Goal: Register for event/course

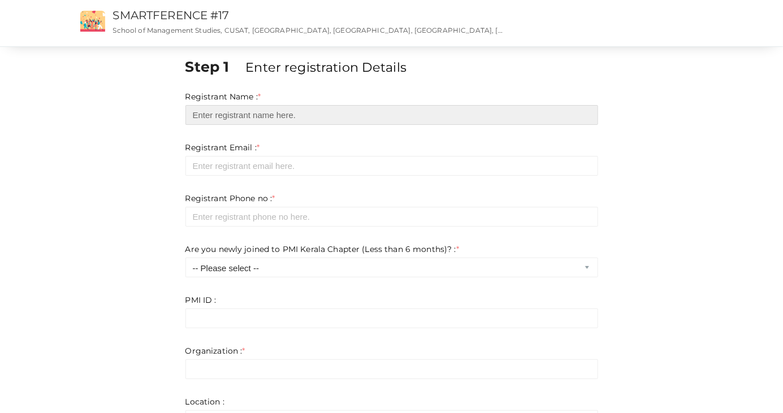
click at [522, 110] on input "text" at bounding box center [391, 115] width 413 height 20
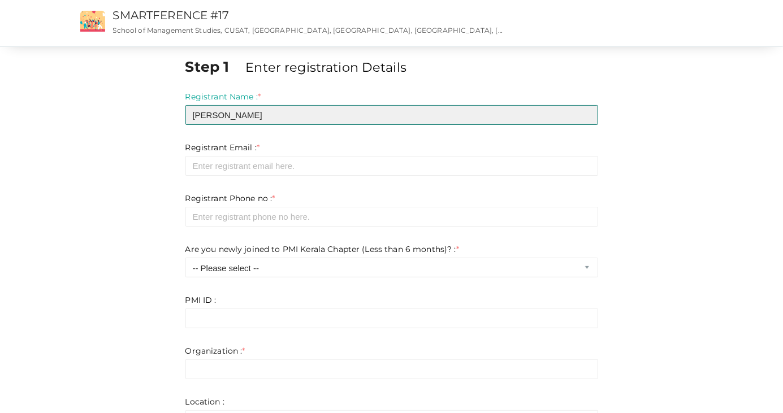
type input "[PERSON_NAME]"
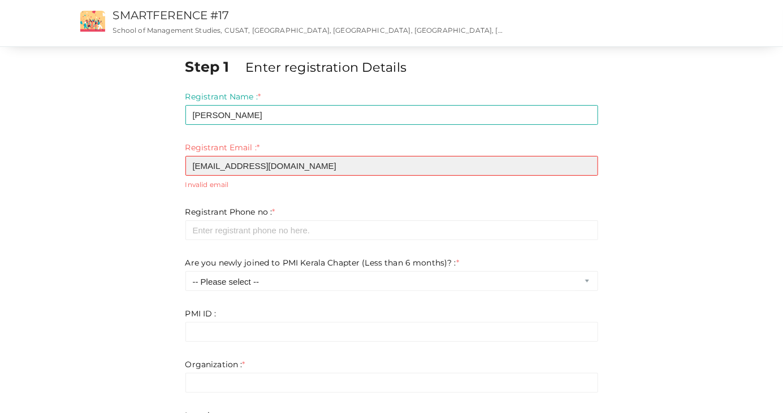
type input "[EMAIL_ADDRESS][DOMAIN_NAME]"
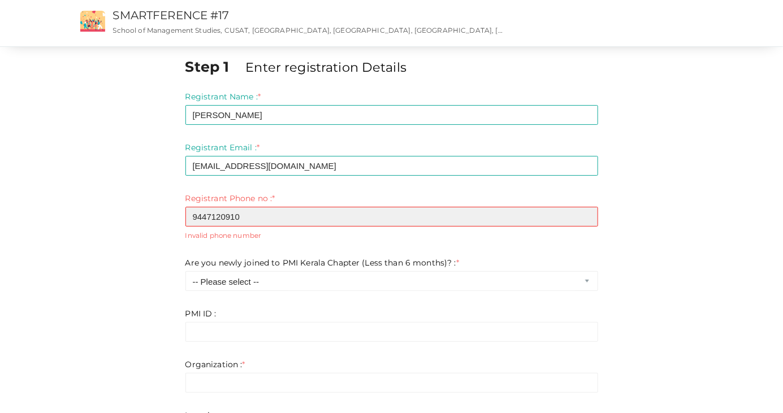
type input "9447120910"
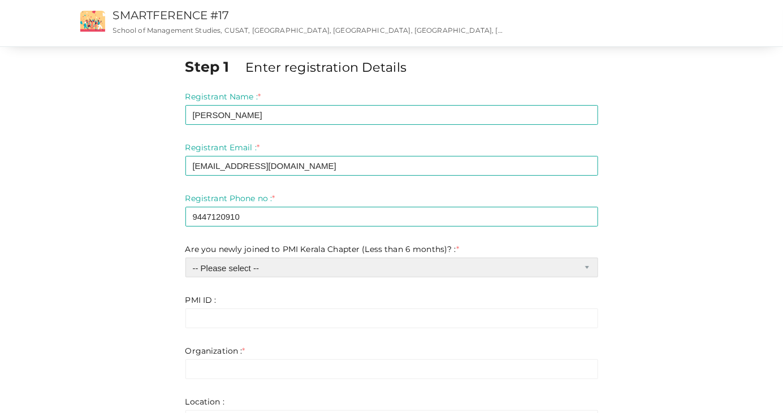
click at [585, 267] on select "-- Please select -- Yes No" at bounding box center [391, 268] width 413 height 20
select select "1"
click at [185, 258] on select "-- Please select -- Yes No" at bounding box center [391, 268] width 413 height 20
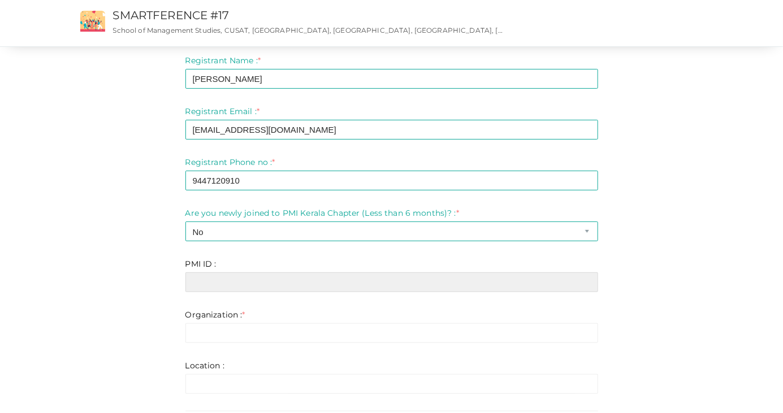
click at [566, 279] on input "text" at bounding box center [391, 282] width 413 height 20
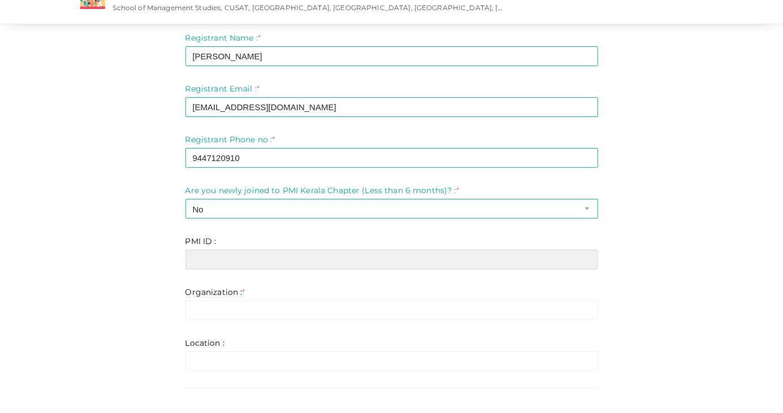
scroll to position [63, 0]
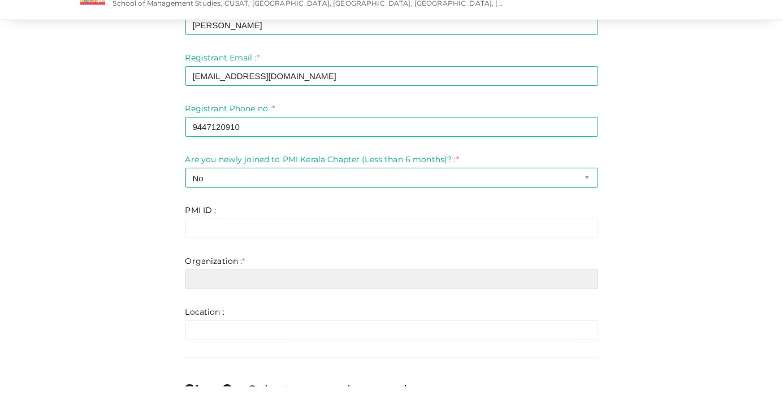
click at [527, 306] on input "text" at bounding box center [391, 306] width 413 height 20
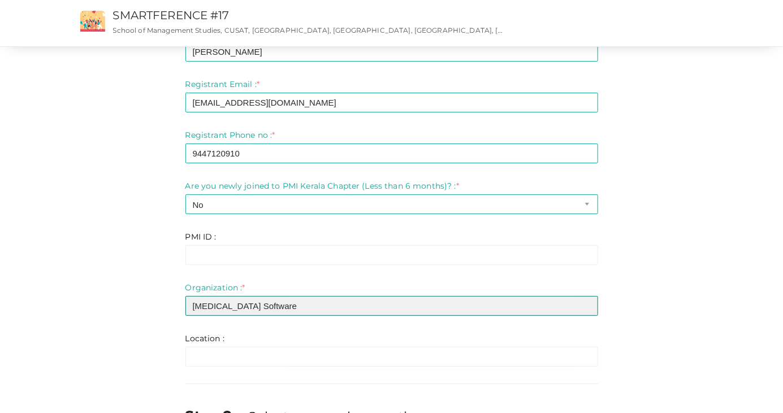
type input "[MEDICAL_DATA] Software"
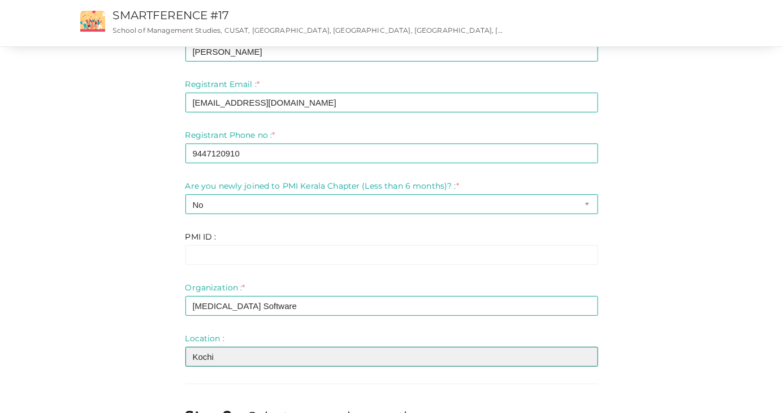
type input "Kochi"
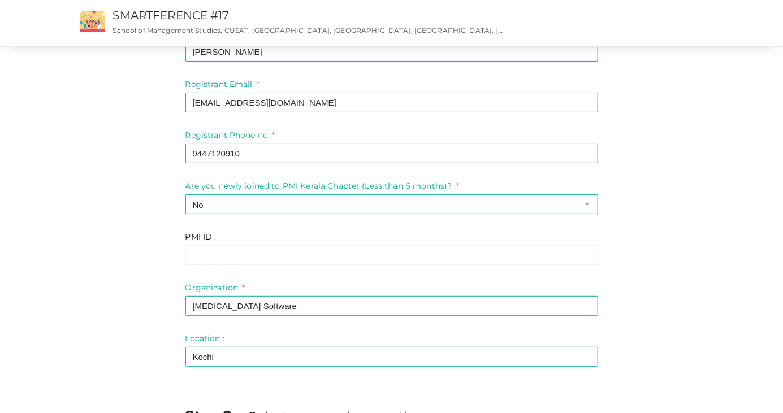
scroll to position [223, 0]
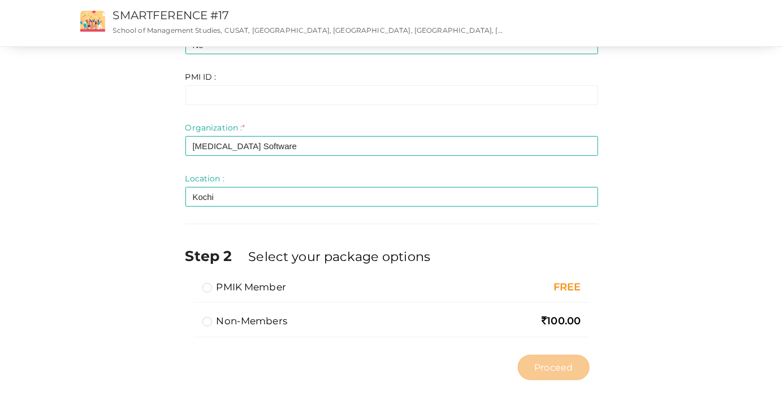
click at [209, 284] on label "PMIK Member" at bounding box center [244, 287] width 84 height 14
click at [191, 283] on input "PMIK Member" at bounding box center [191, 283] width 0 height 0
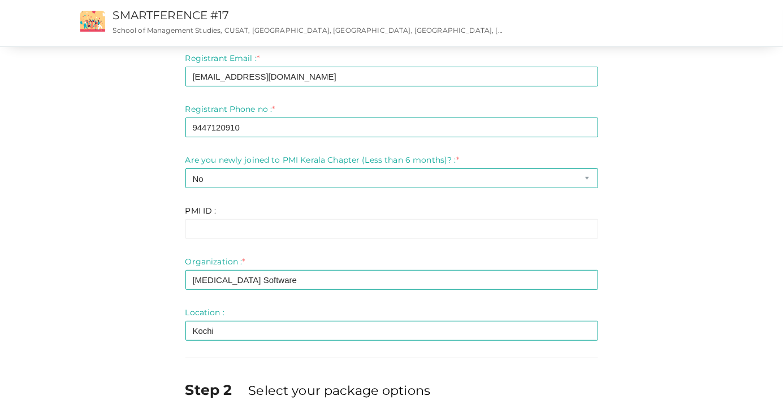
scroll to position [86, 0]
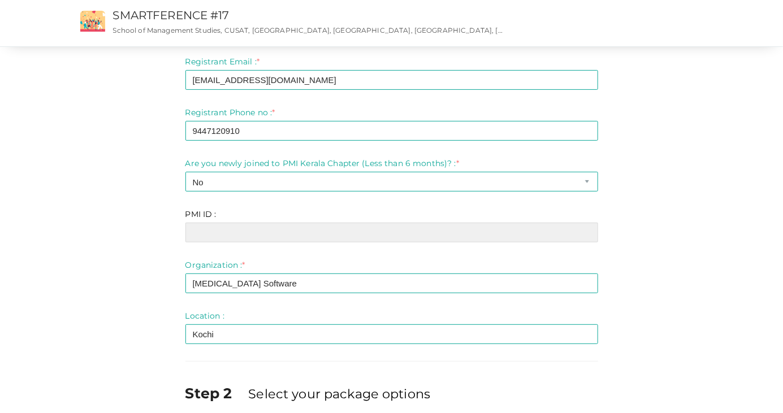
click at [448, 228] on input "text" at bounding box center [391, 233] width 413 height 20
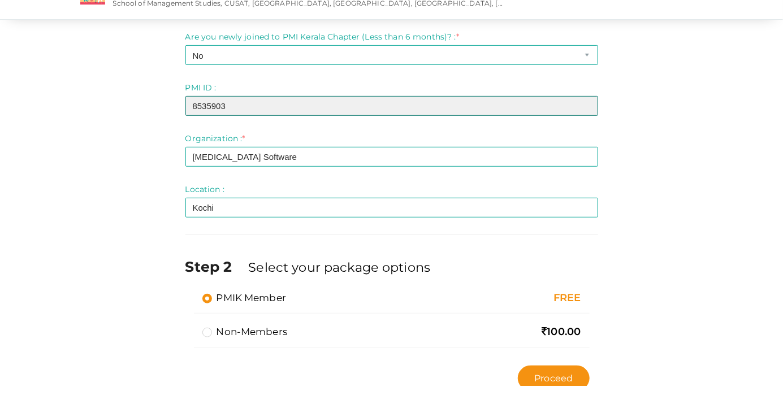
scroll to position [223, 0]
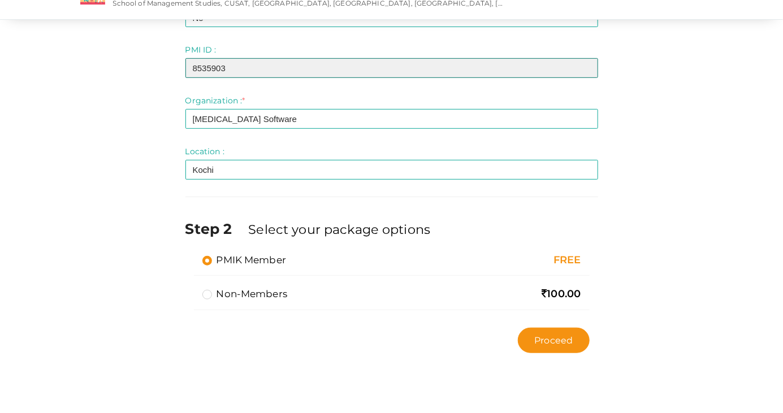
type input "8535903"
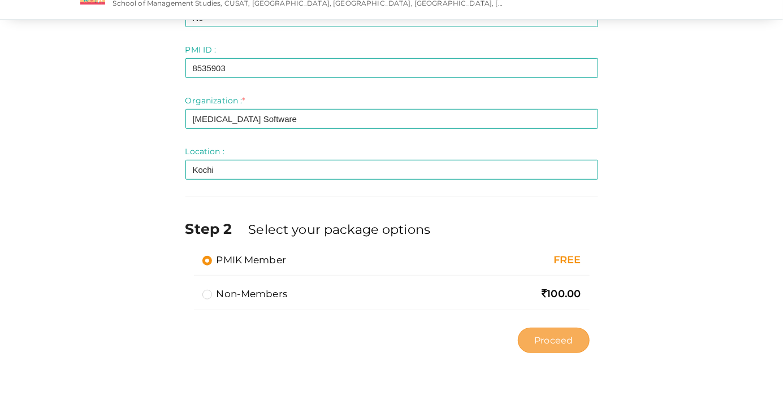
click at [565, 364] on span "Proceed" at bounding box center [553, 367] width 38 height 13
